Goal: Find specific fact: Find specific fact

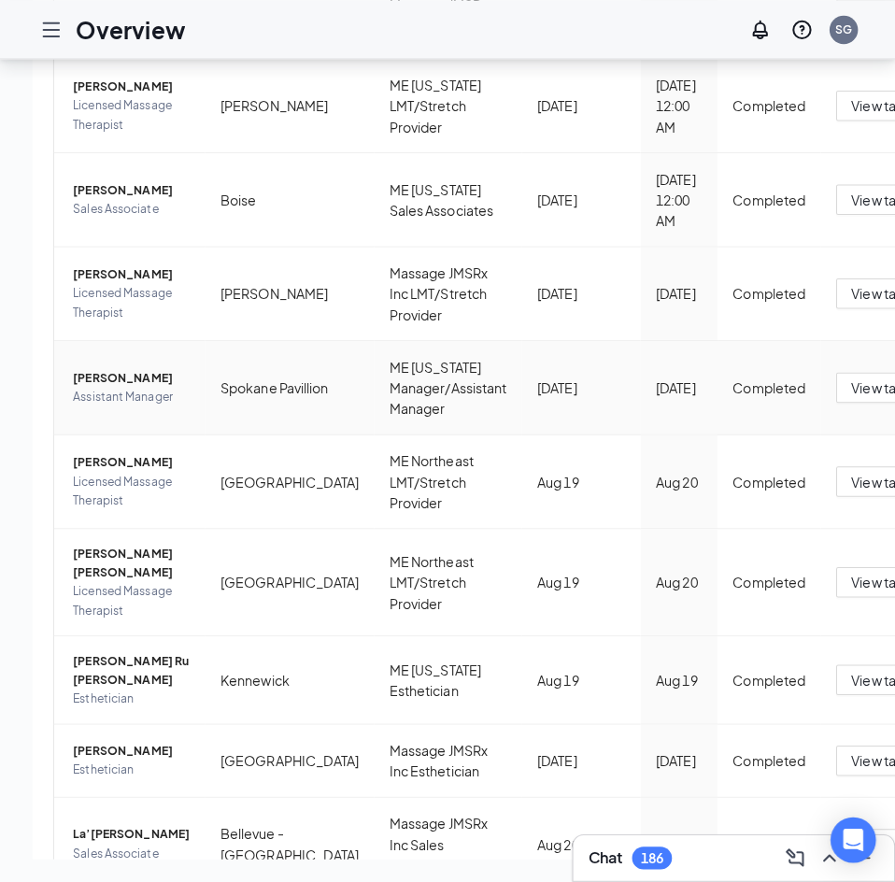
scroll to position [374, 0]
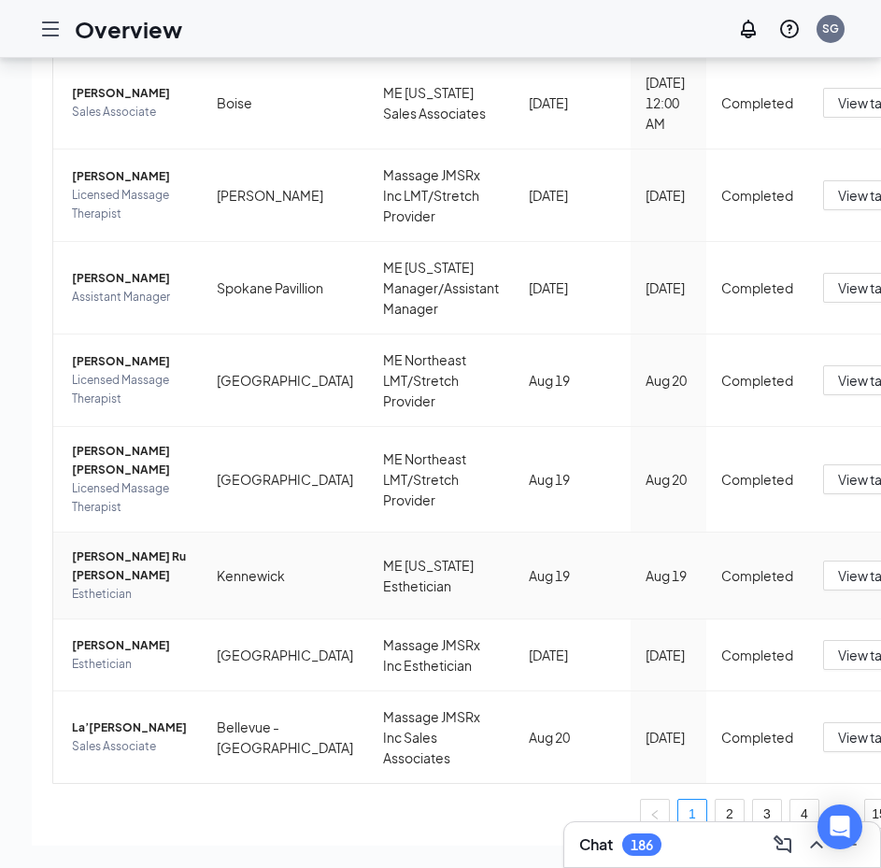
click at [93, 585] on span "[PERSON_NAME] Ru [PERSON_NAME]" at bounding box center [129, 566] width 115 height 37
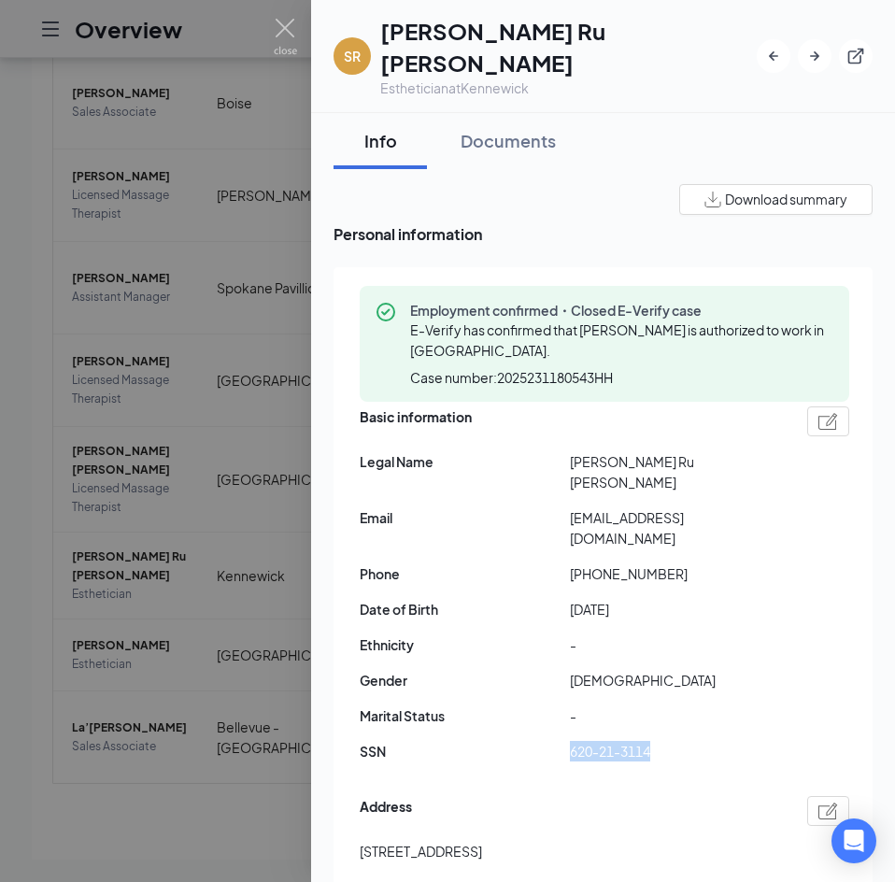
drag, startPoint x: 666, startPoint y: 676, endPoint x: 568, endPoint y: 677, distance: 98.1
click at [568, 741] on div "SSN 620-21-3114" at bounding box center [605, 751] width 490 height 21
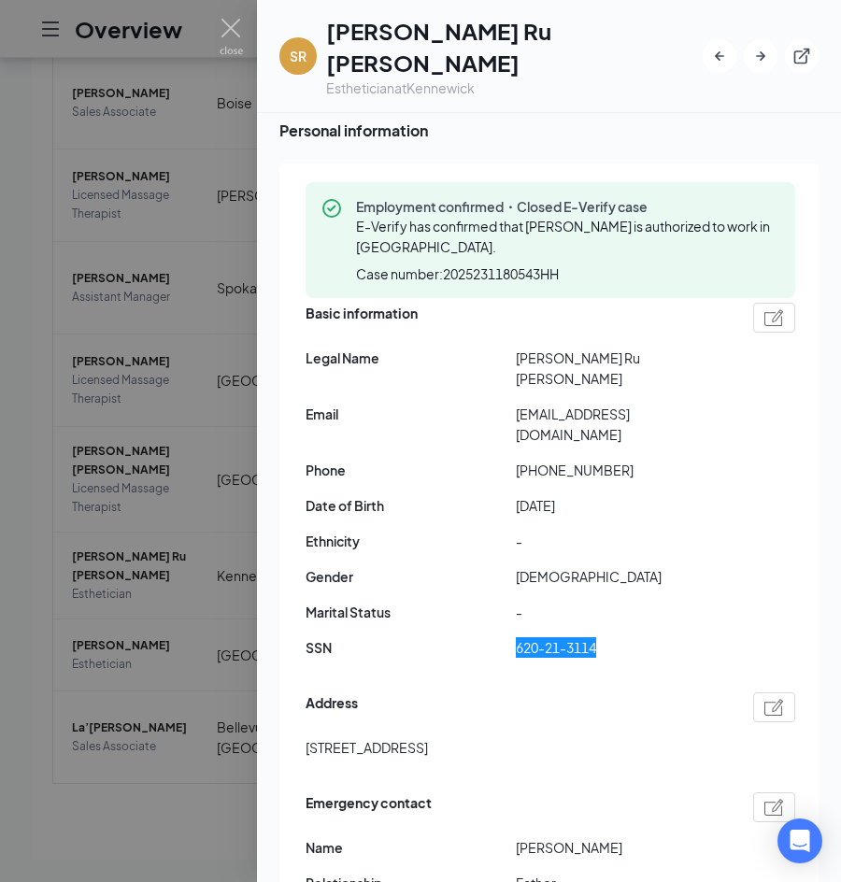
scroll to position [187, 0]
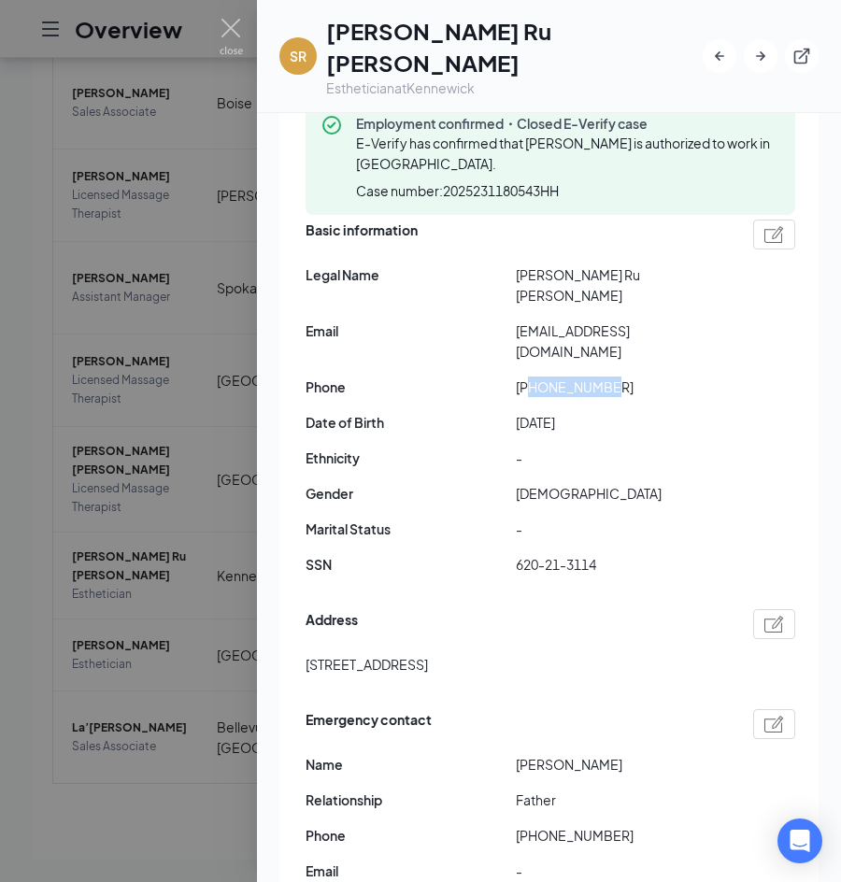
drag, startPoint x: 616, startPoint y: 318, endPoint x: 529, endPoint y: 319, distance: 86.9
click at [529, 377] on span "[PHONE_NUMBER]" at bounding box center [621, 387] width 210 height 21
copy span "5094124151"
drag, startPoint x: 678, startPoint y: 278, endPoint x: 520, endPoint y: 288, distance: 159.2
click at [520, 320] on span "[EMAIL_ADDRESS][DOMAIN_NAME]" at bounding box center [621, 340] width 210 height 41
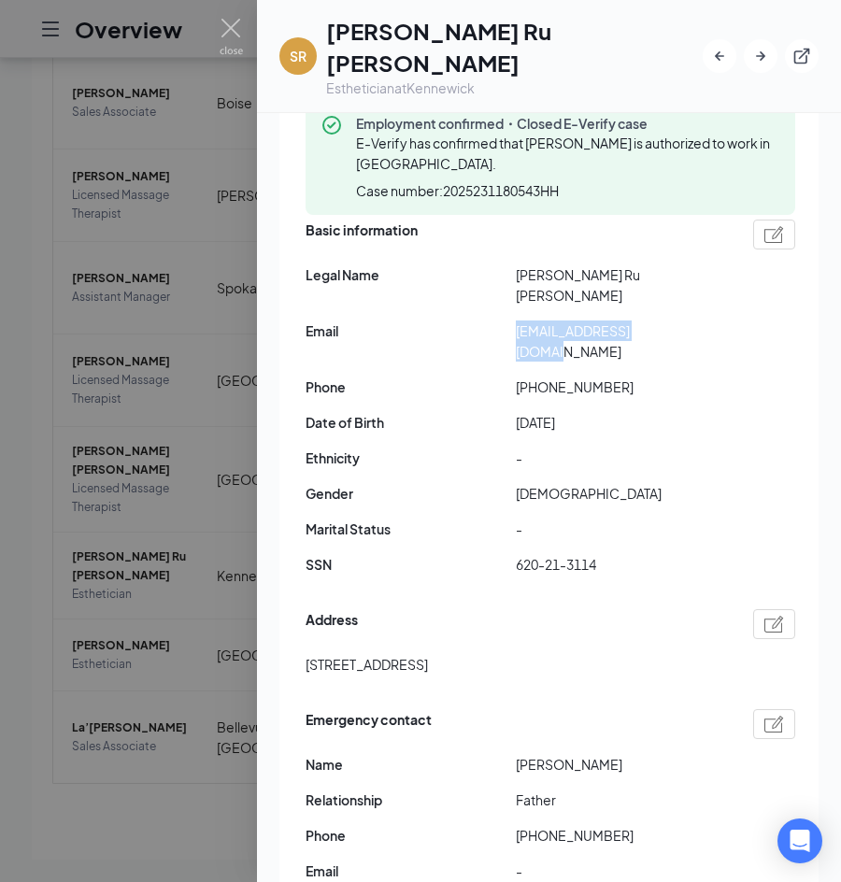
copy span "[EMAIL_ADDRESS][DOMAIN_NAME]"
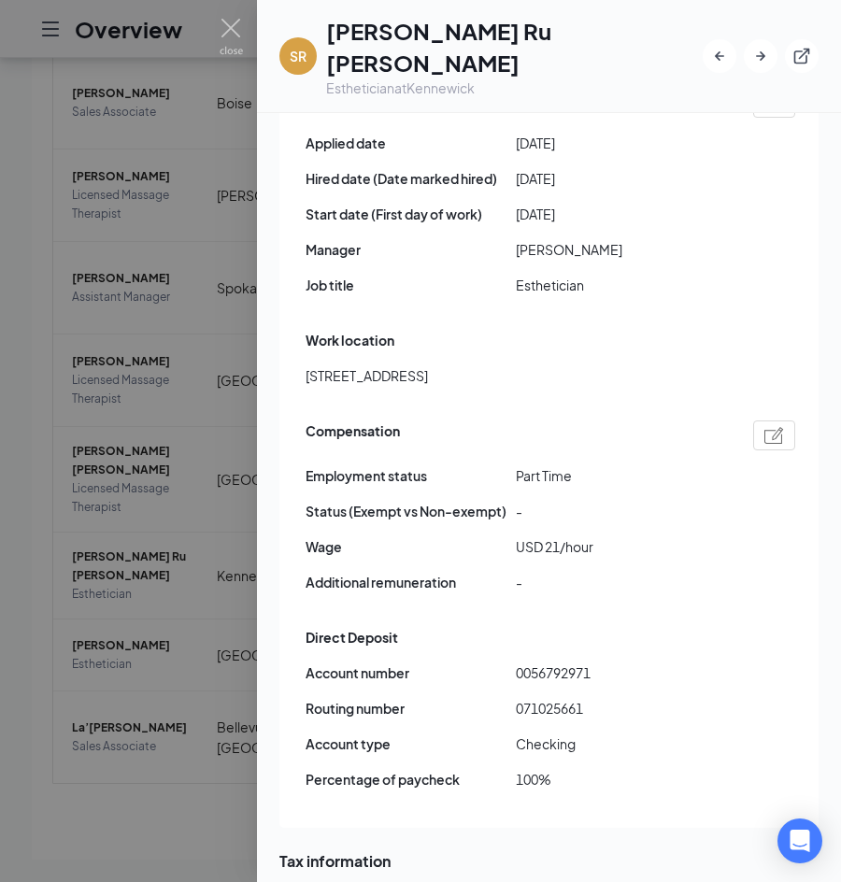
scroll to position [1121, 0]
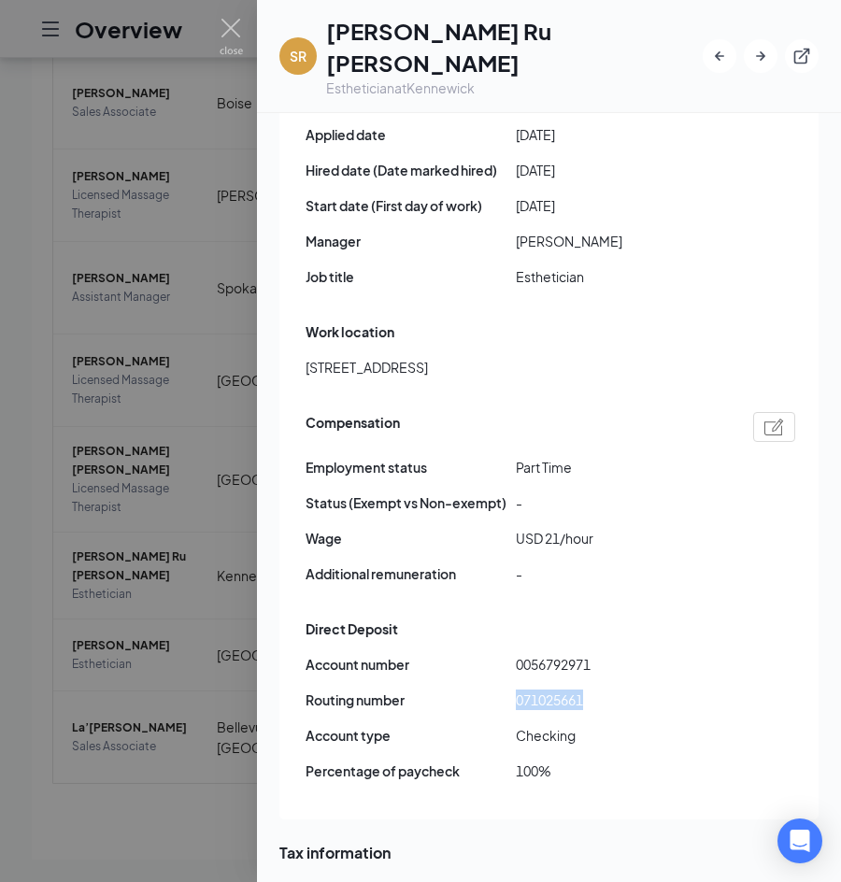
drag, startPoint x: 582, startPoint y: 629, endPoint x: 506, endPoint y: 630, distance: 75.7
click at [506, 690] on div "Routing number [US_BANK_ROUTING_MICR]" at bounding box center [551, 700] width 490 height 21
copy div "071025661"
drag, startPoint x: 601, startPoint y: 583, endPoint x: 515, endPoint y: 597, distance: 87.1
click at [515, 654] on div "Account number 0056792971" at bounding box center [551, 664] width 490 height 21
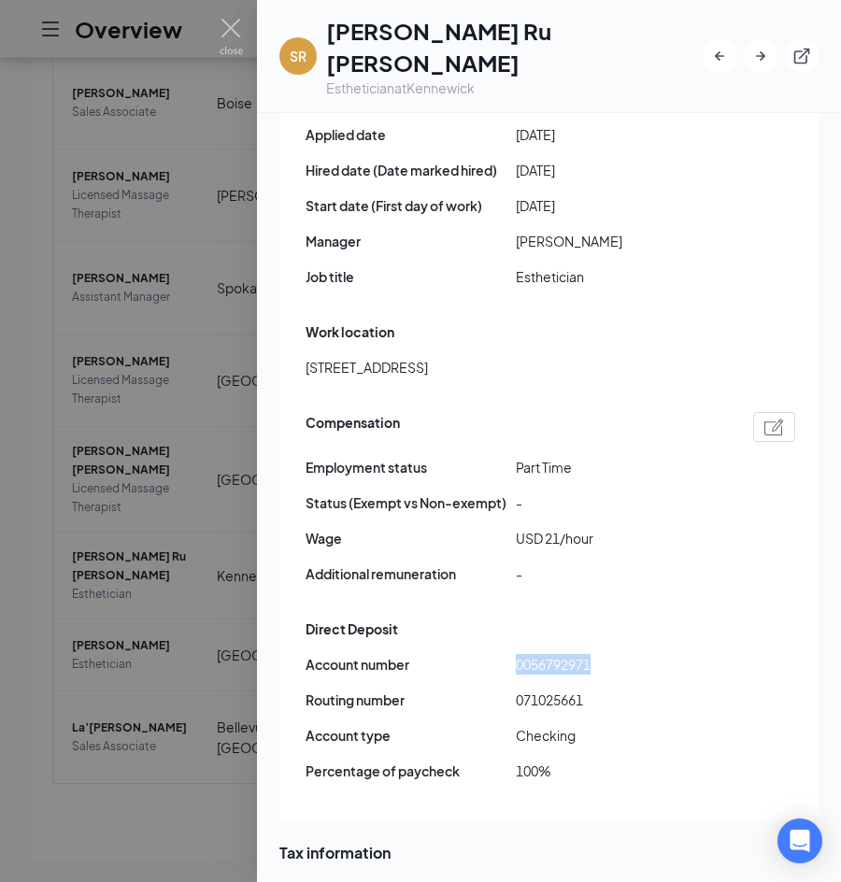
copy div "0056792971"
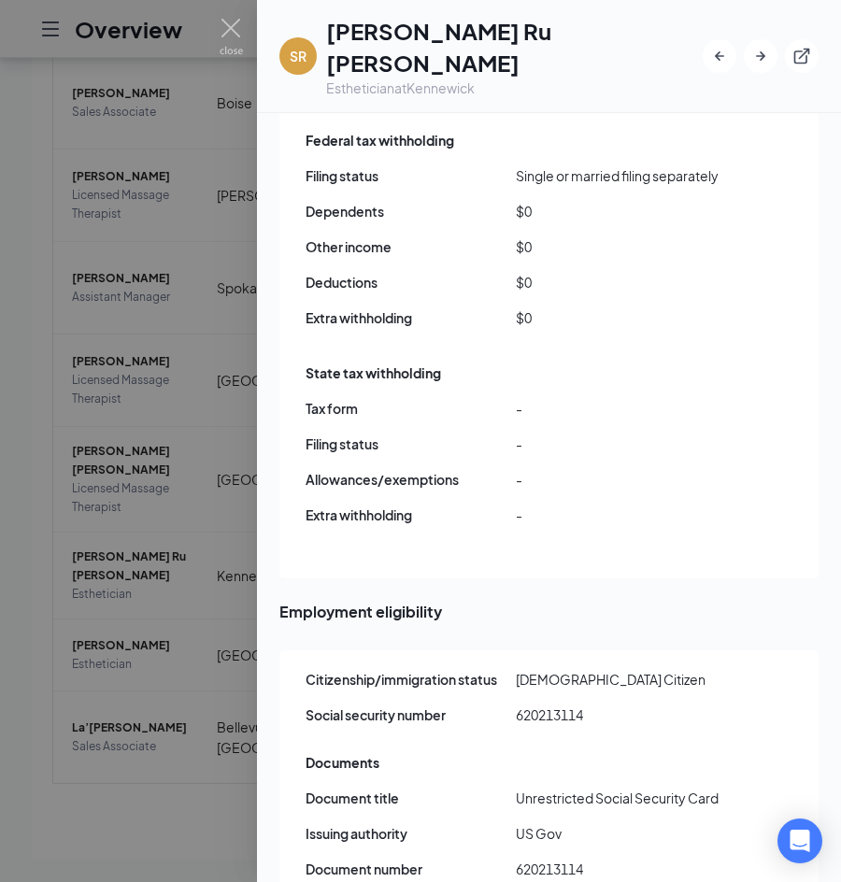
scroll to position [1644, 0]
